Goal: Information Seeking & Learning: Learn about a topic

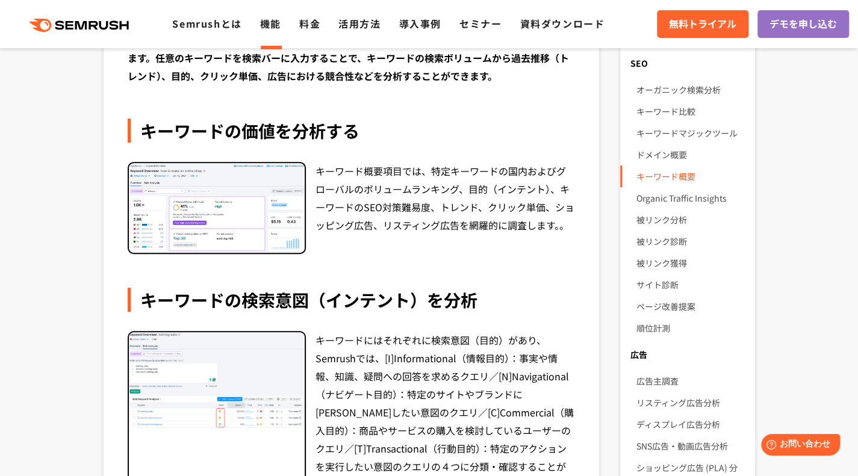
click at [677, 175] on link "キーワード概要" at bounding box center [690, 177] width 109 height 22
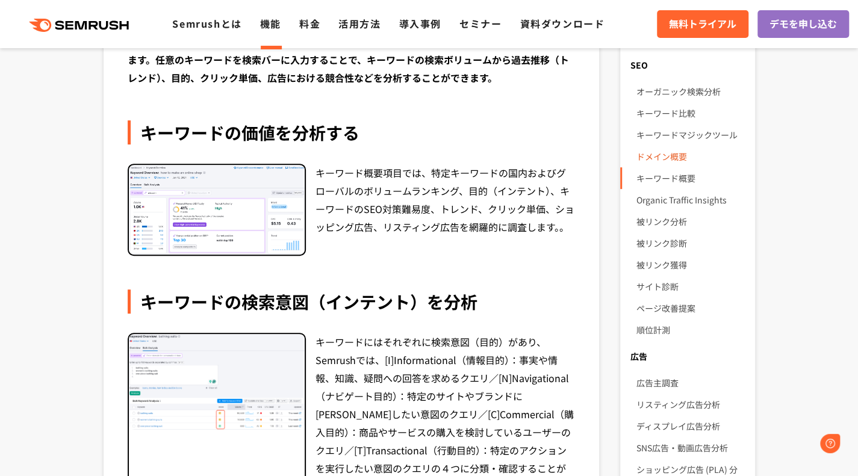
scroll to position [181, 0]
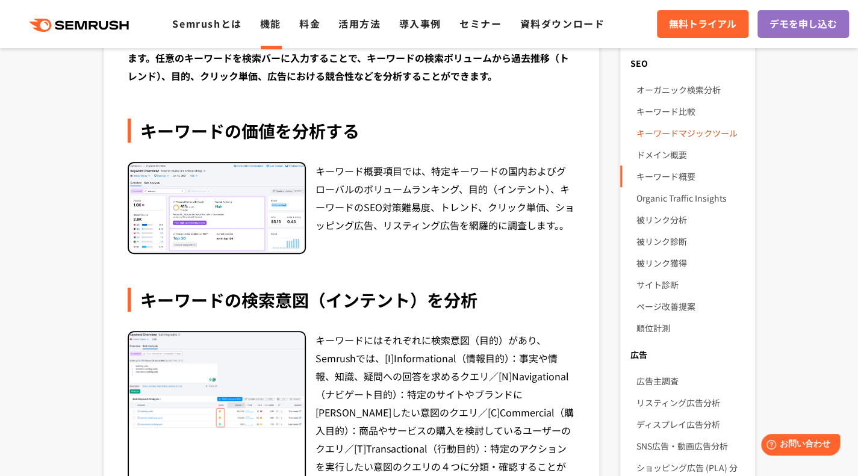
click at [692, 132] on link "キーワードマジックツール" at bounding box center [690, 133] width 109 height 22
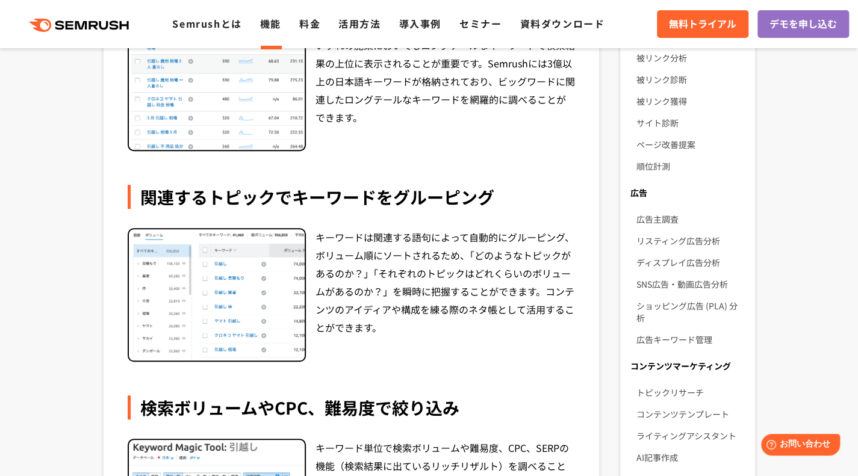
scroll to position [361, 0]
